Goal: Transaction & Acquisition: Purchase product/service

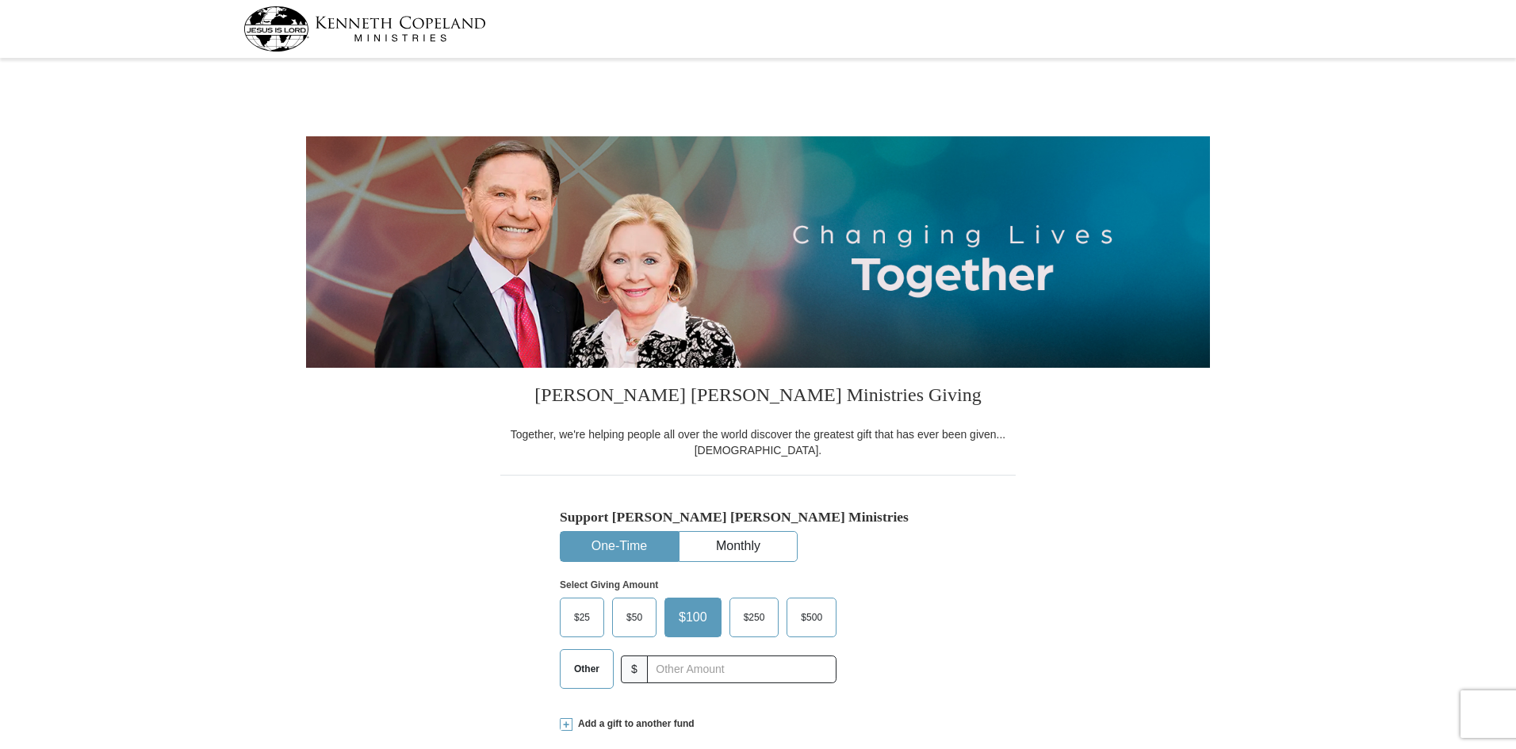
select select "OK"
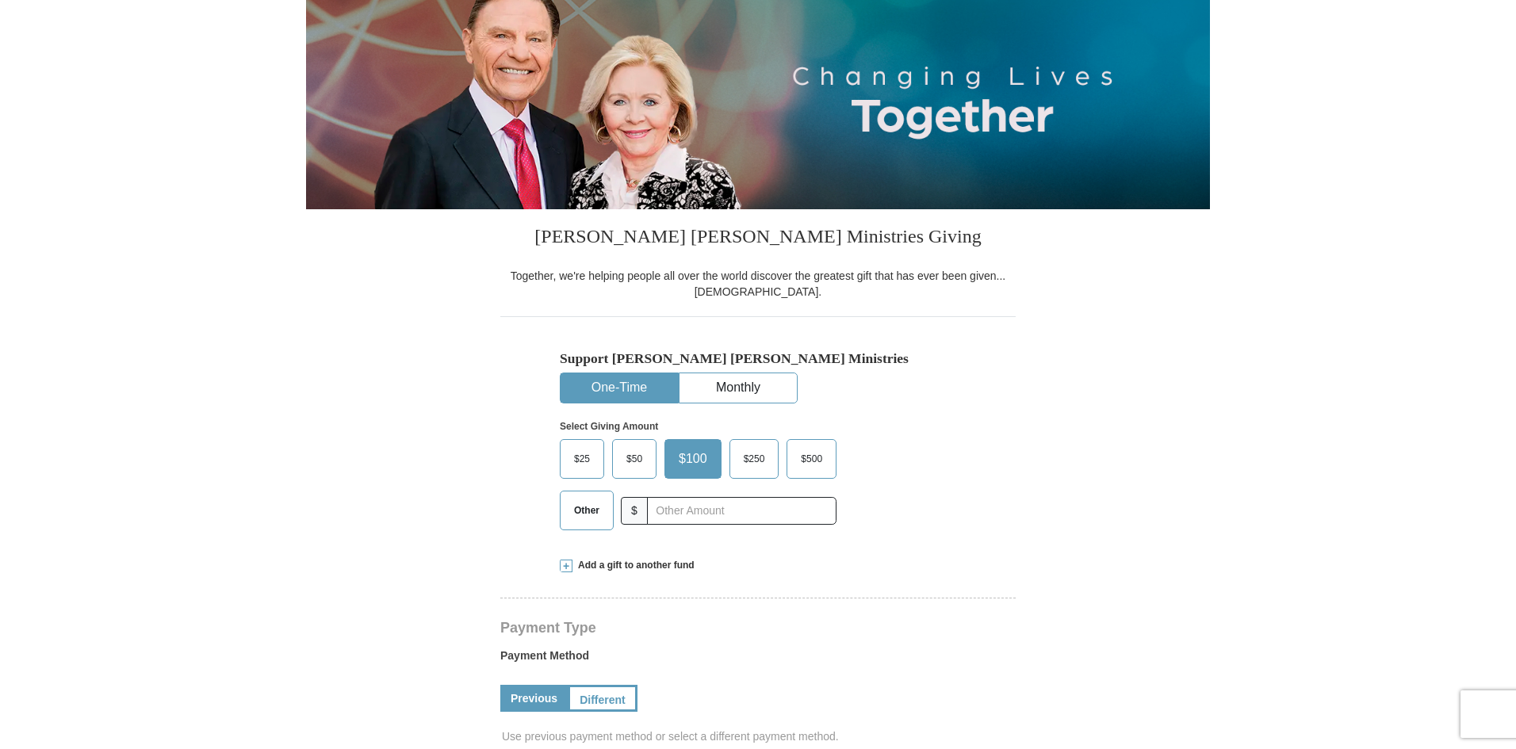
click at [613, 389] on button "One-Time" at bounding box center [618, 387] width 117 height 29
click at [689, 510] on input "text" at bounding box center [741, 511] width 176 height 28
type input "171.00"
click at [1108, 450] on form "[PERSON_NAME] [PERSON_NAME] Ministries Giving Together, we're helping people al…" at bounding box center [758, 759] width 904 height 1708
click at [619, 390] on button "One-Time" at bounding box center [618, 387] width 117 height 29
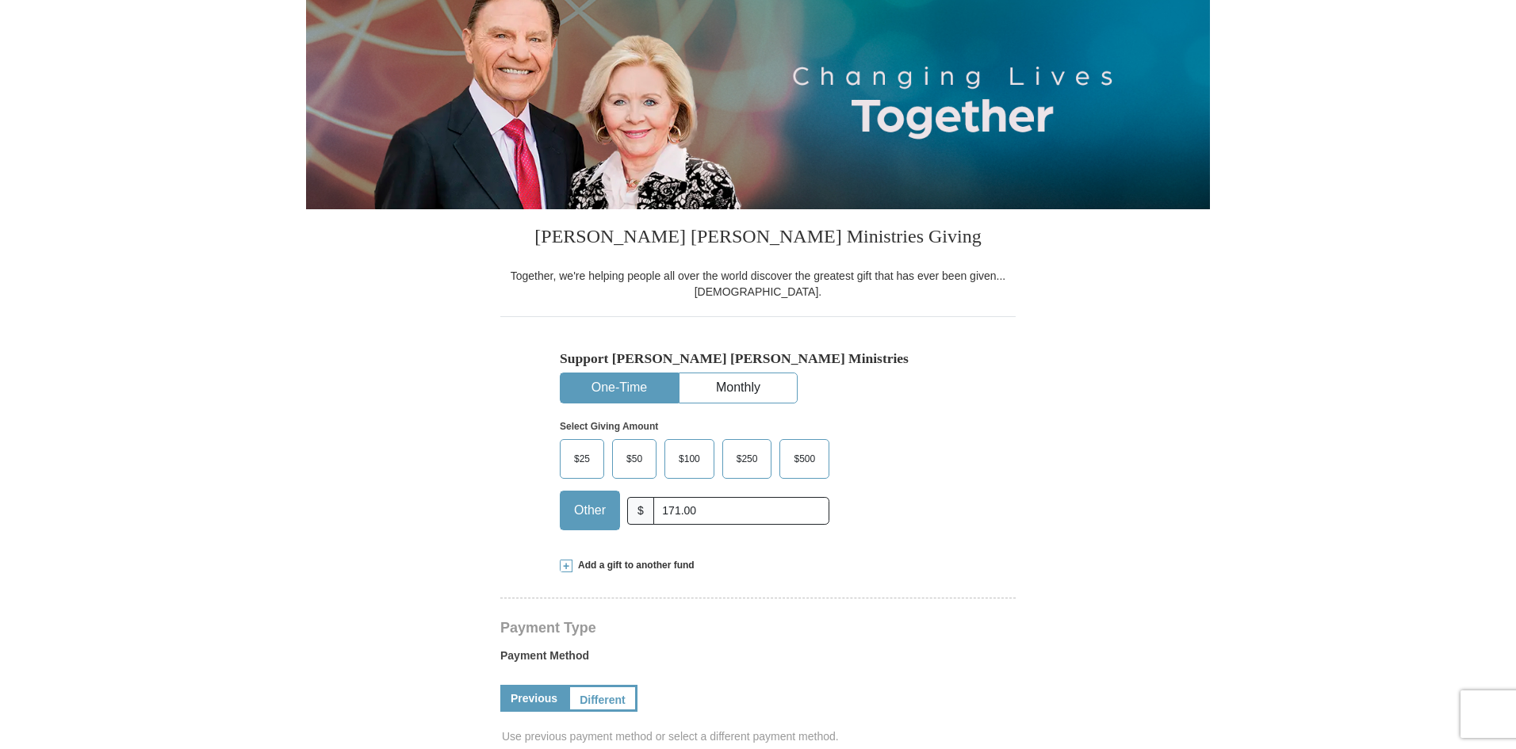
click at [586, 518] on span "Other" at bounding box center [590, 511] width 48 height 24
click at [0, 0] on input "Other" at bounding box center [0, 0] width 0 height 0
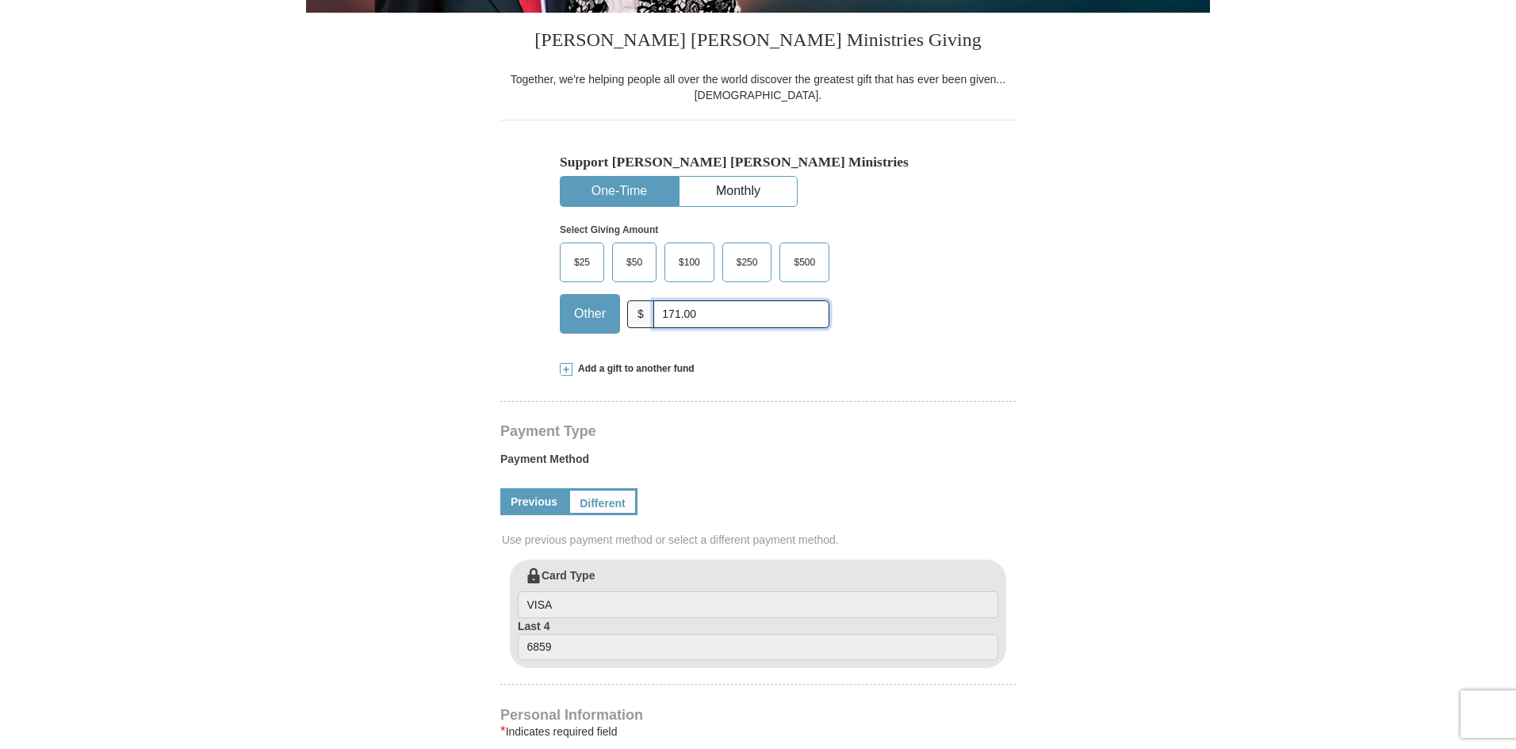
scroll to position [317, 0]
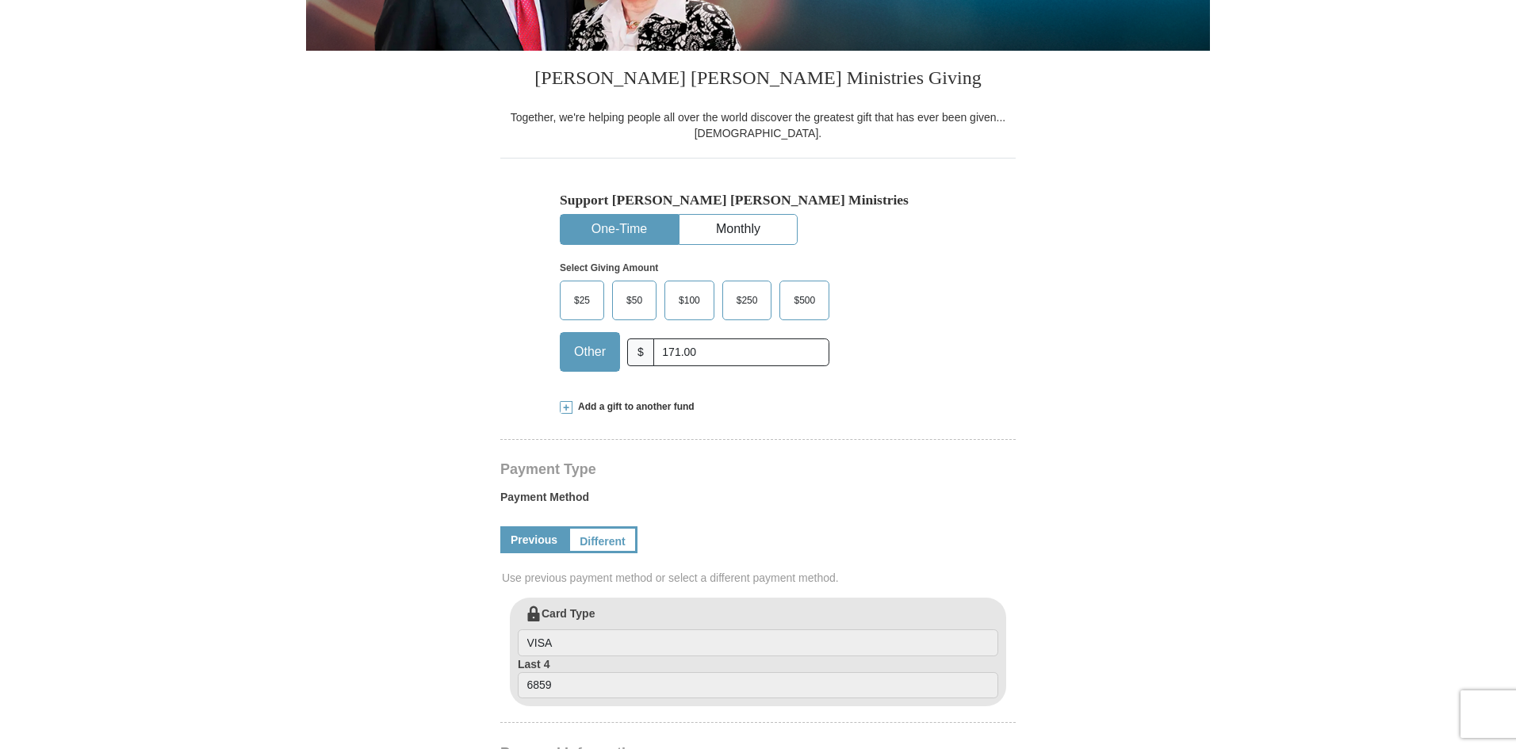
click at [623, 231] on button "One-Time" at bounding box center [618, 229] width 117 height 29
click at [594, 354] on span "Other" at bounding box center [590, 352] width 48 height 24
click at [0, 0] on input "Other" at bounding box center [0, 0] width 0 height 0
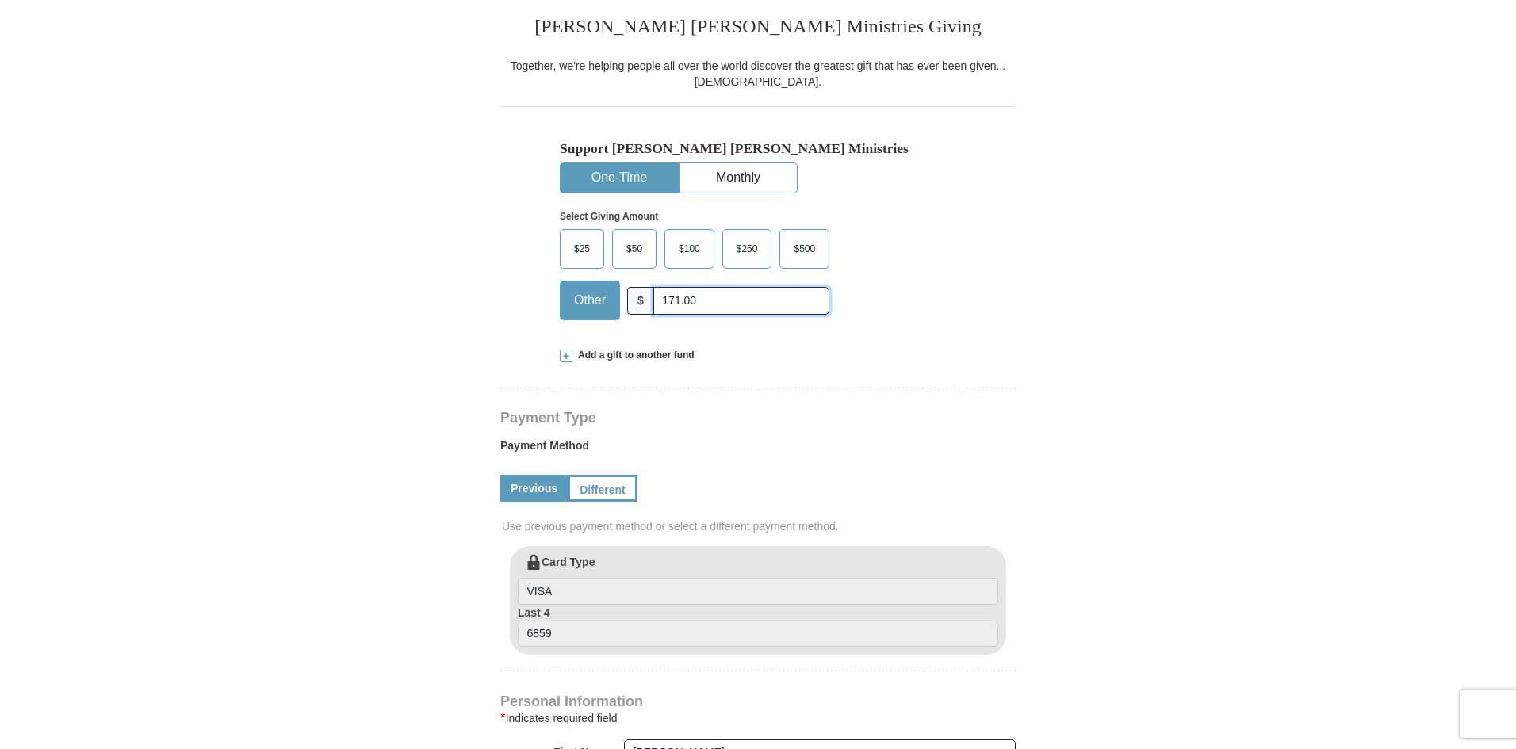
scroll to position [396, 0]
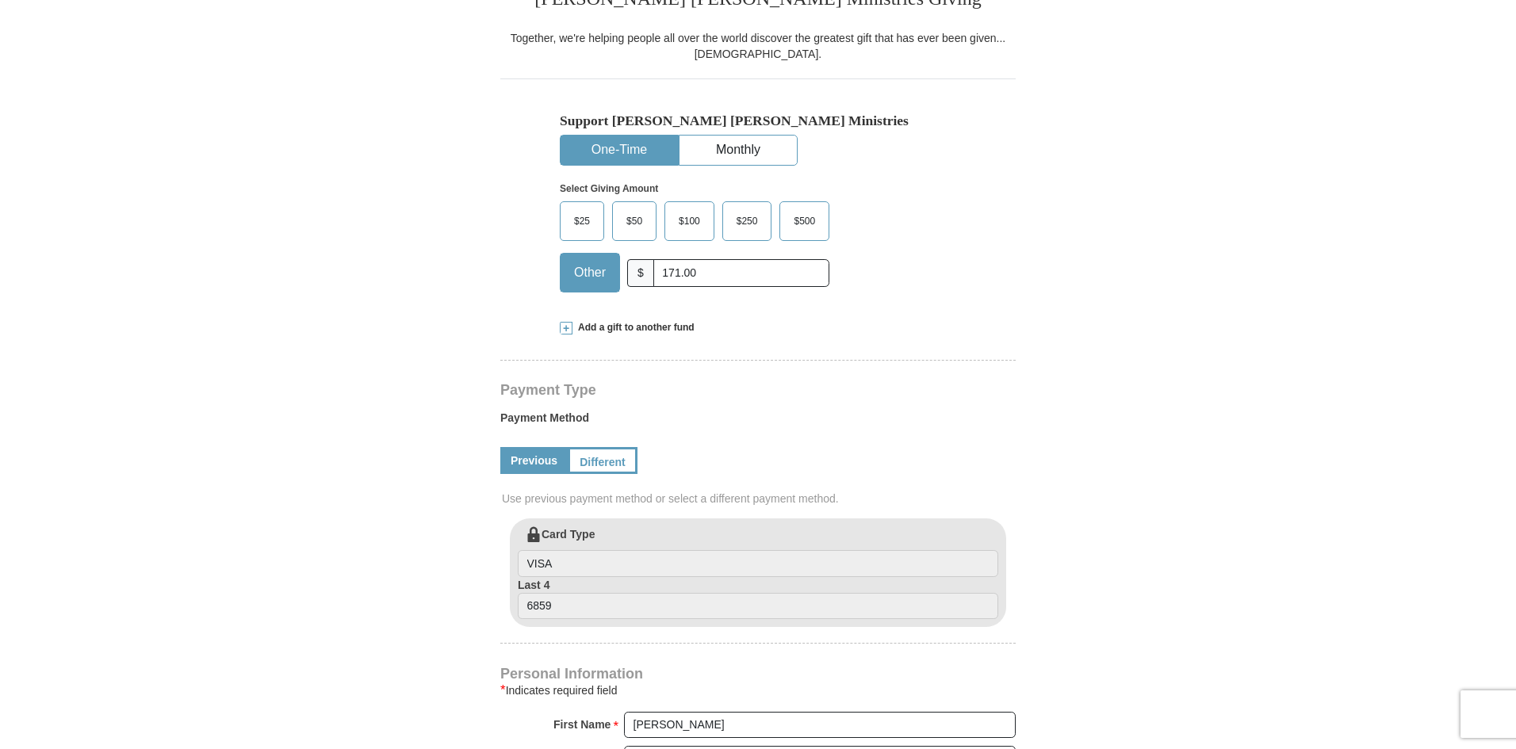
click at [606, 145] on button "One-Time" at bounding box center [618, 150] width 117 height 29
click at [592, 271] on span "Other" at bounding box center [590, 273] width 48 height 24
click at [0, 0] on input "Other" at bounding box center [0, 0] width 0 height 0
click at [564, 331] on span at bounding box center [566, 328] width 13 height 13
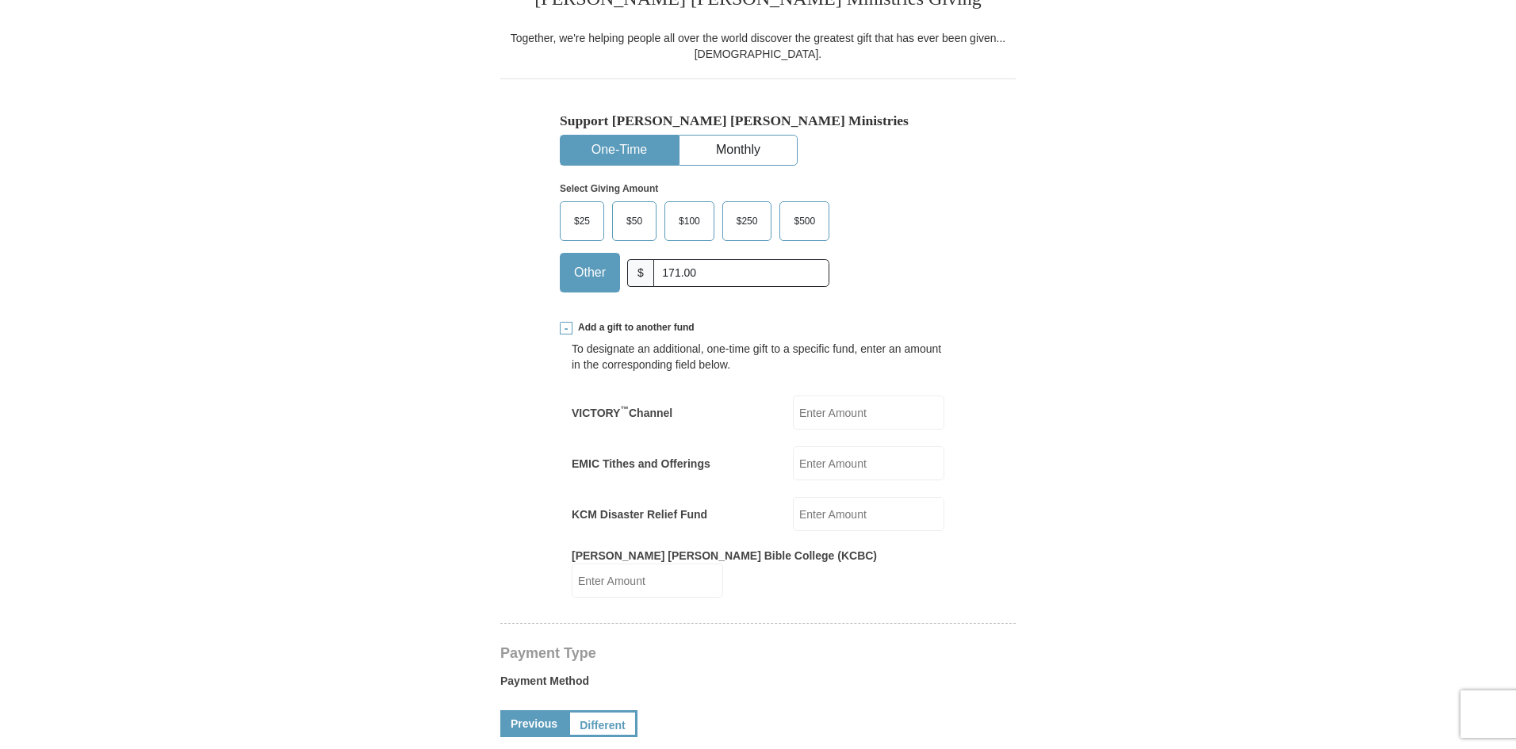
click at [569, 330] on span at bounding box center [566, 328] width 13 height 13
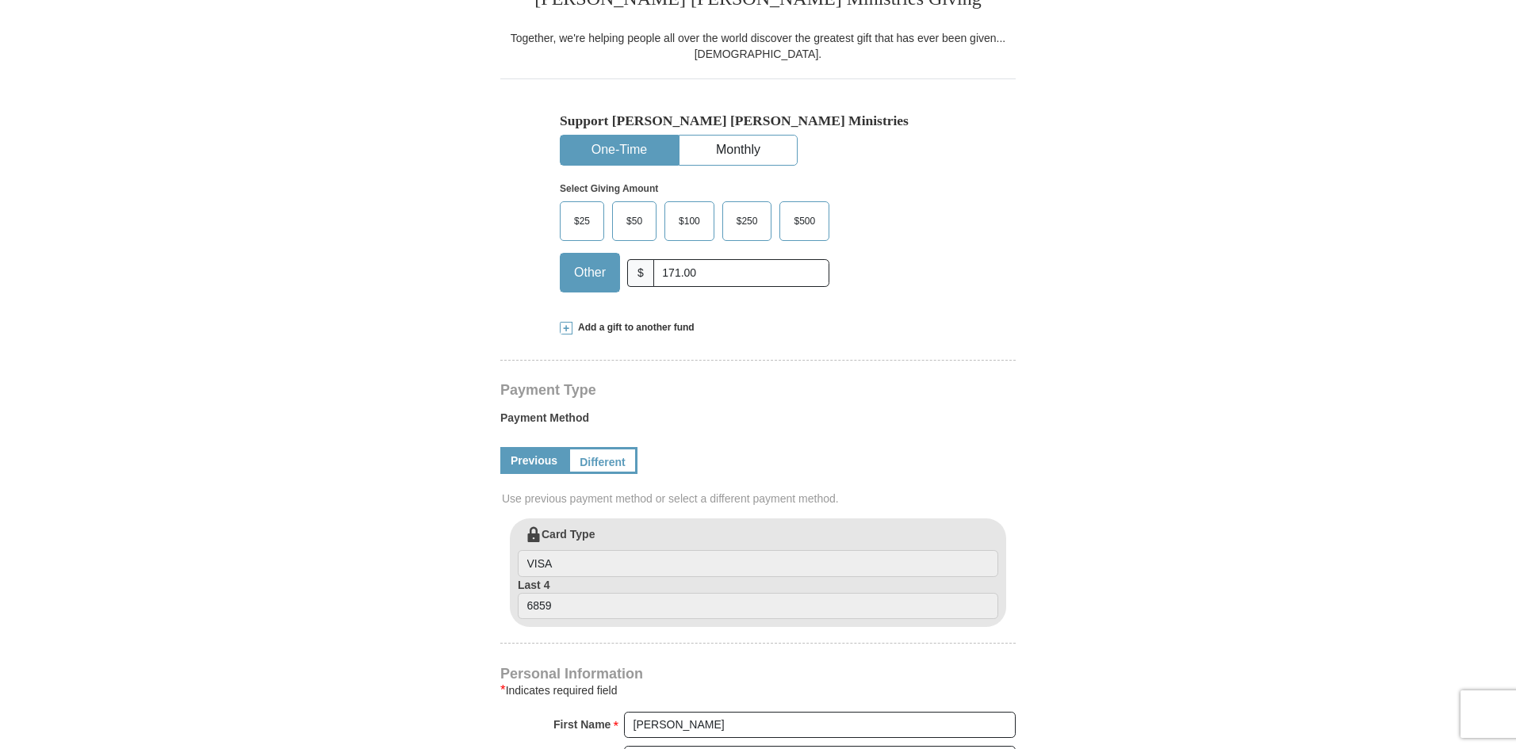
click at [604, 151] on button "One-Time" at bounding box center [618, 150] width 117 height 29
click at [594, 272] on span "Other" at bounding box center [590, 273] width 48 height 24
click at [0, 0] on input "Other" at bounding box center [0, 0] width 0 height 0
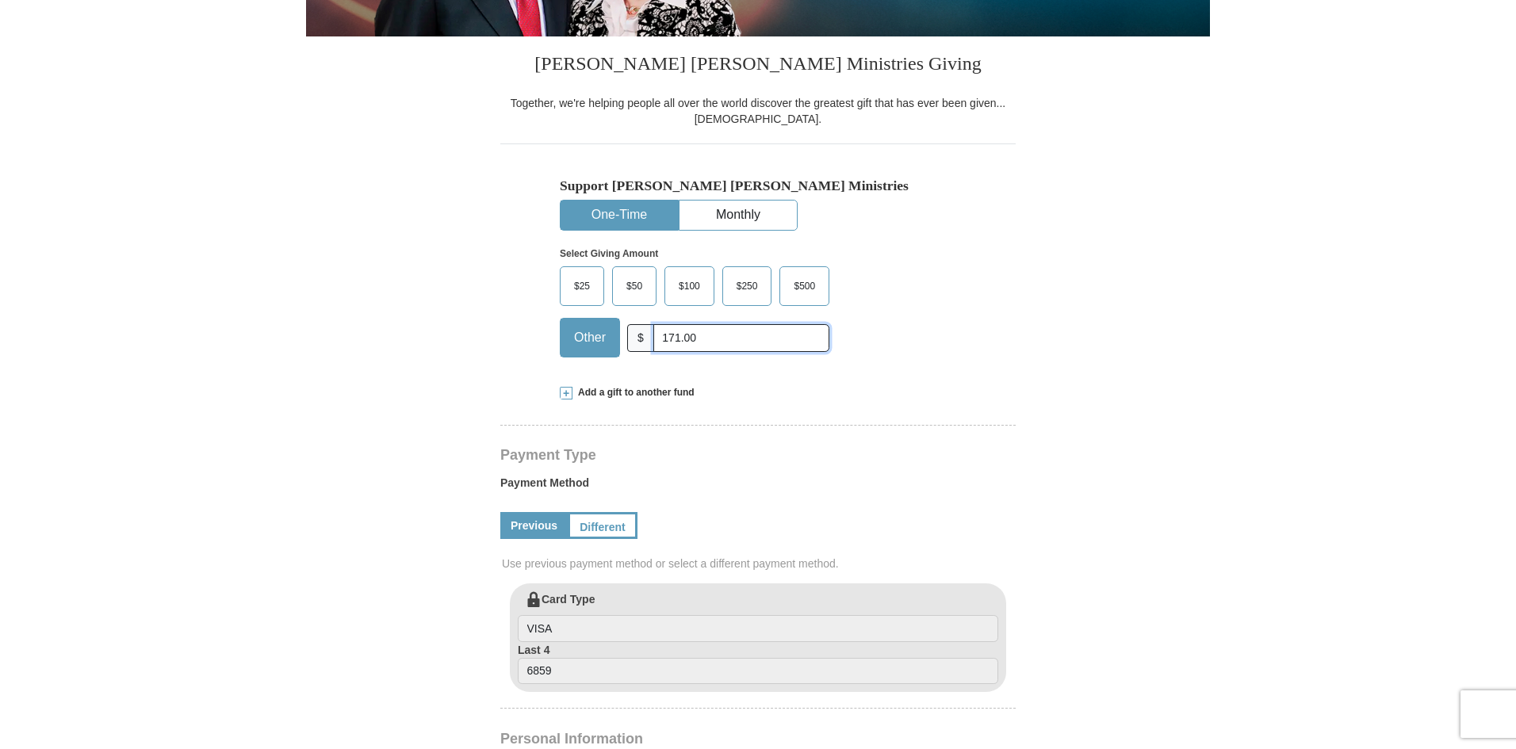
scroll to position [317, 0]
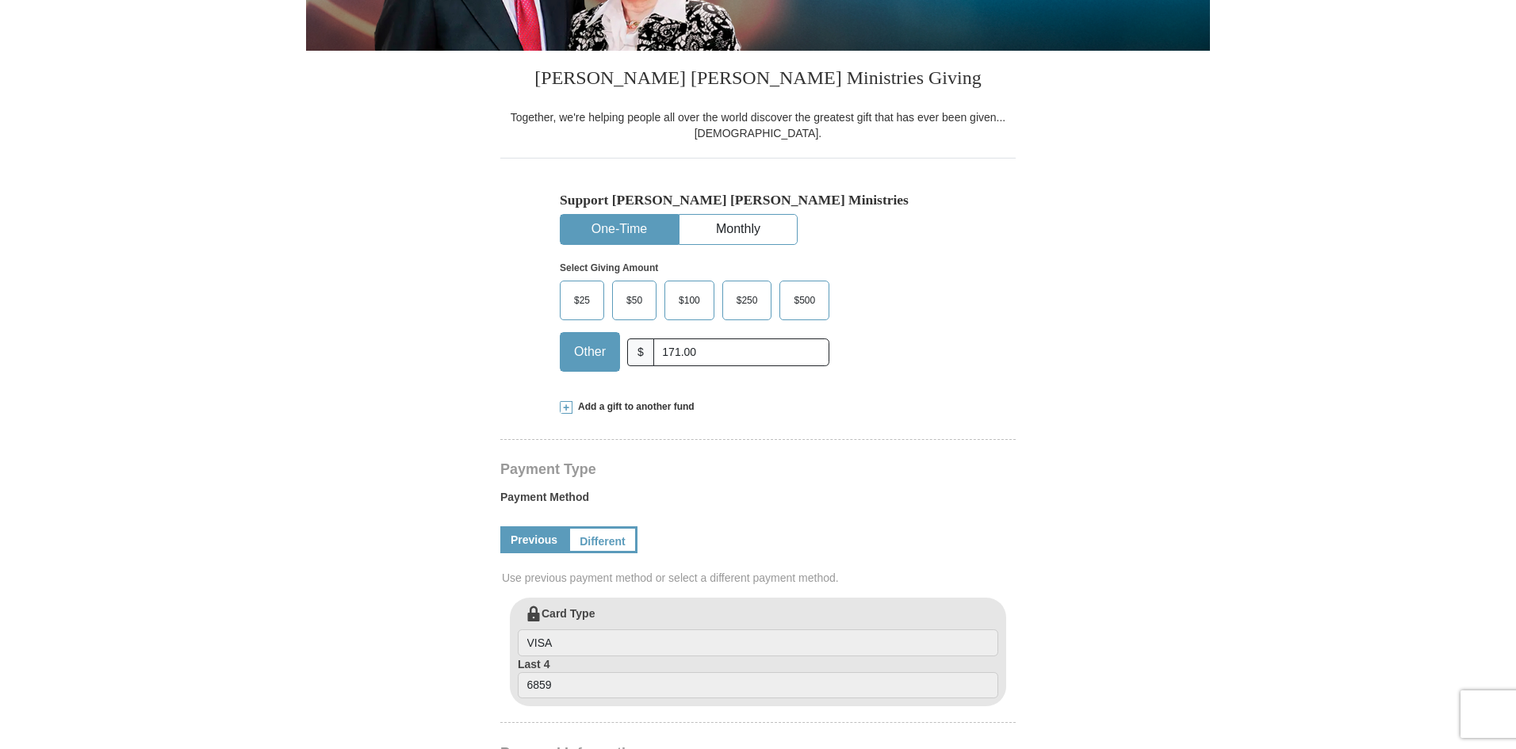
click at [619, 231] on button "One-Time" at bounding box center [618, 229] width 117 height 29
click at [583, 354] on span "Other" at bounding box center [590, 352] width 48 height 24
click at [0, 0] on input "Other" at bounding box center [0, 0] width 0 height 0
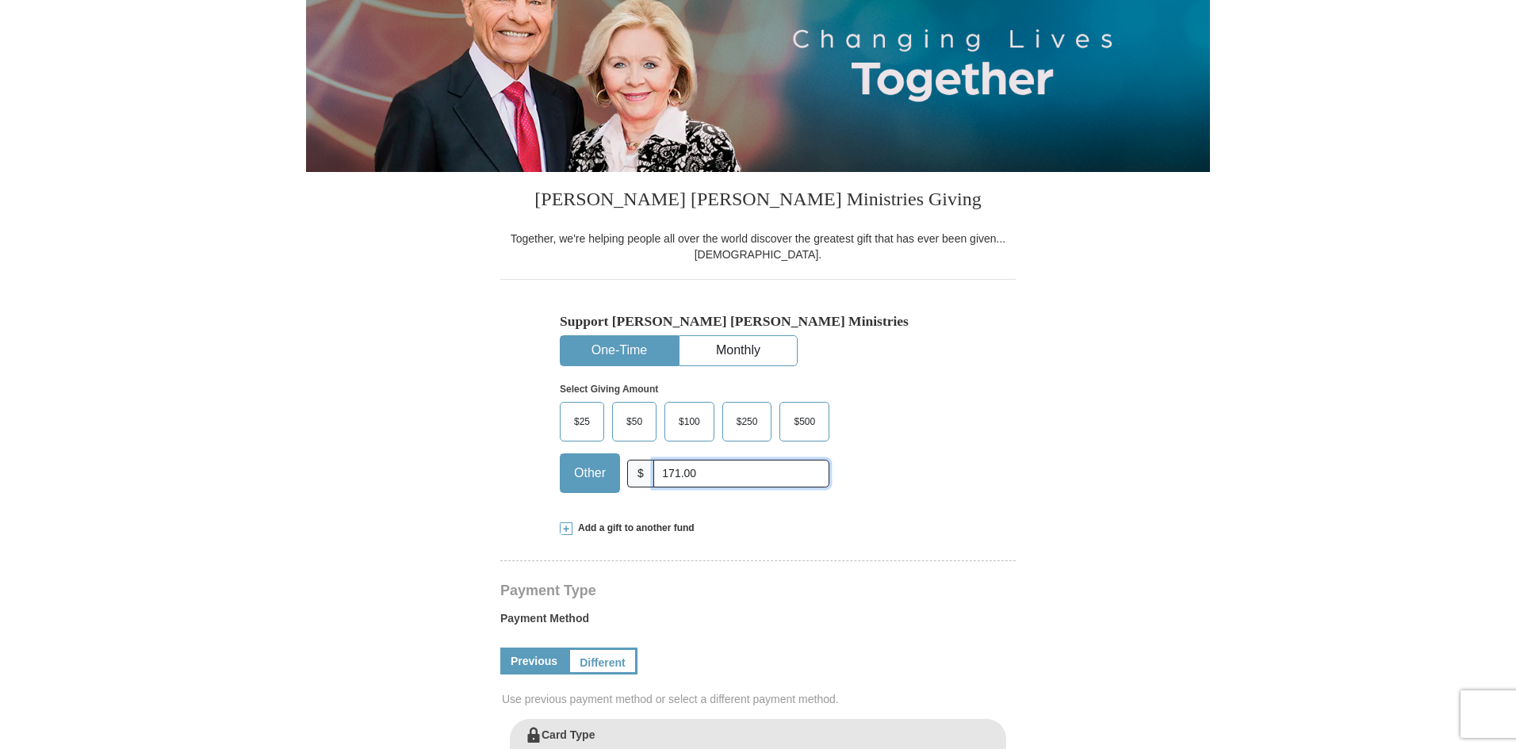
scroll to position [396, 0]
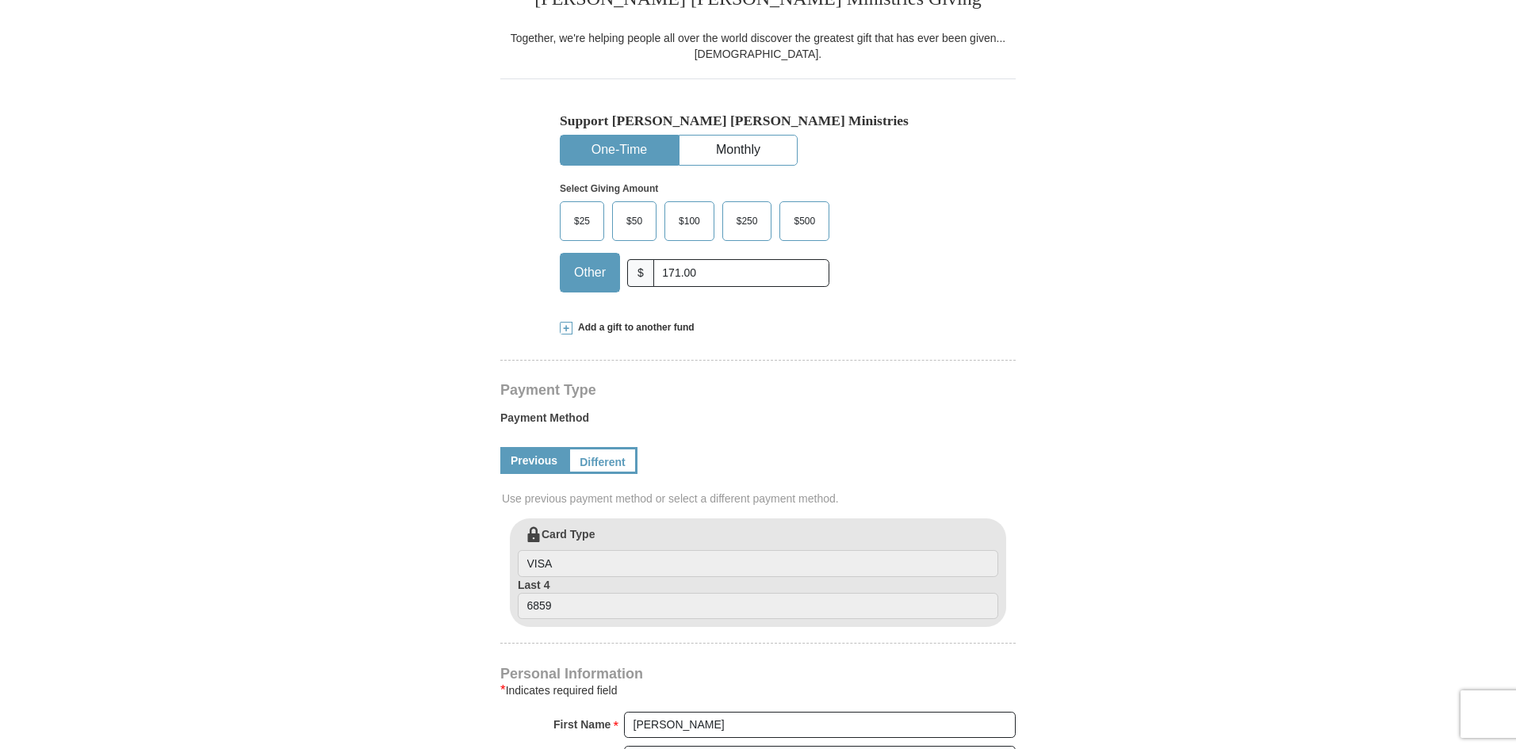
click at [645, 140] on button "One-Time" at bounding box center [618, 150] width 117 height 29
click at [576, 269] on span "Other" at bounding box center [590, 273] width 48 height 24
click at [0, 0] on input "Other" at bounding box center [0, 0] width 0 height 0
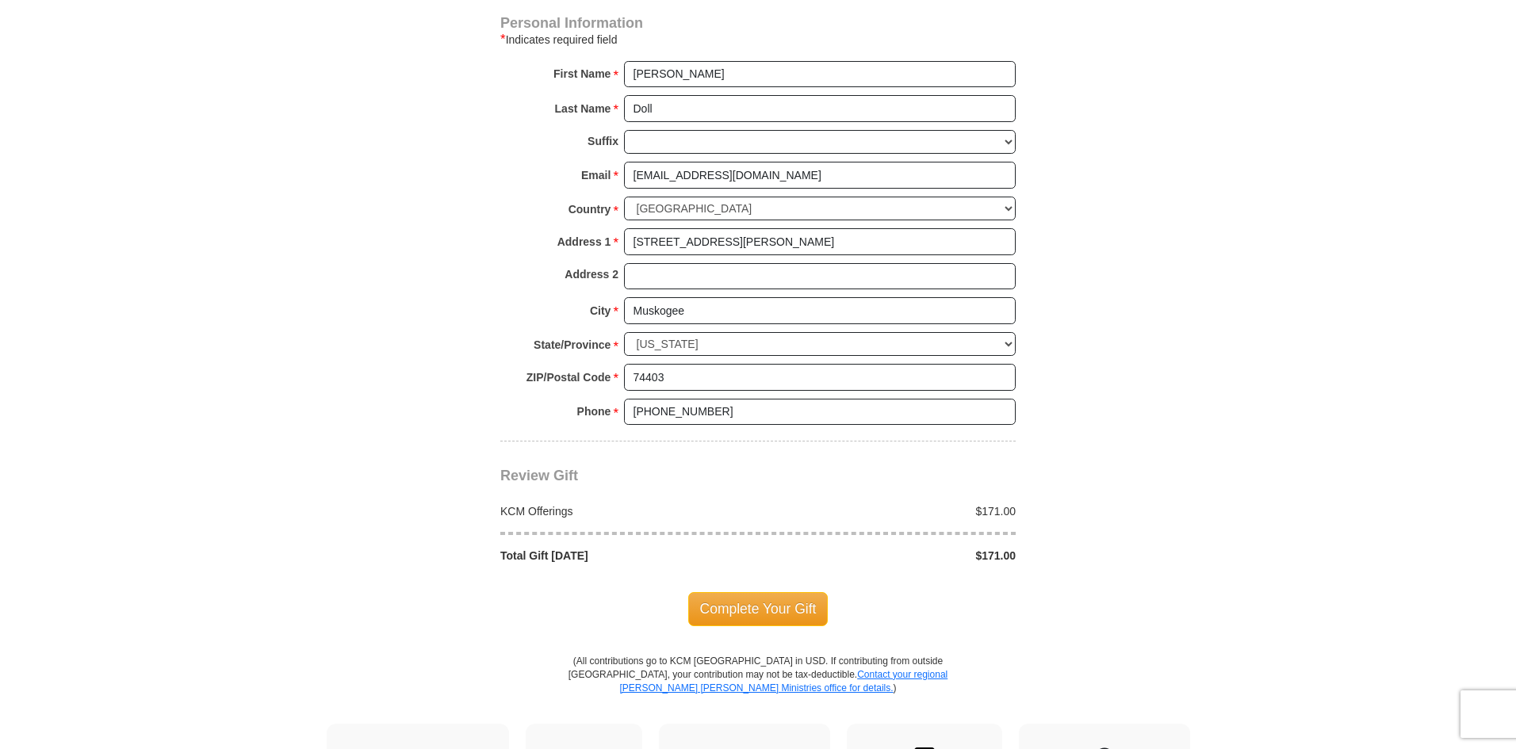
scroll to position [1031, 0]
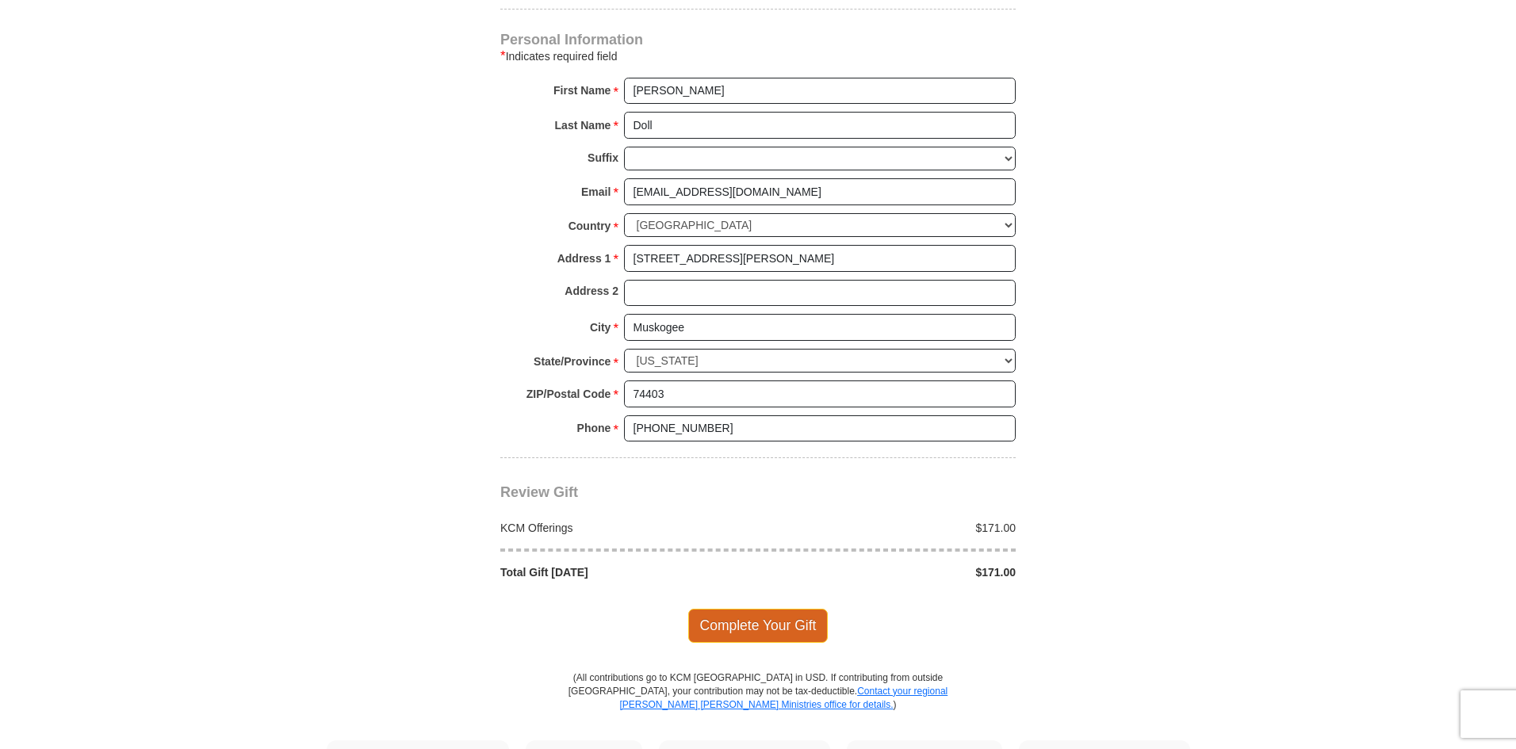
click at [752, 629] on span "Complete Your Gift" at bounding box center [758, 625] width 140 height 33
